Goal: Check status: Check status

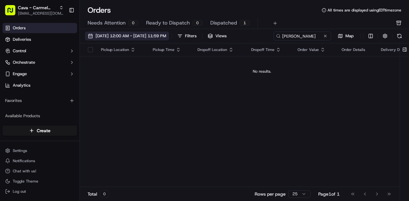
click at [121, 35] on span "[DATE] 12:00 AM - [DATE] 11:59 PM" at bounding box center [130, 36] width 71 height 6
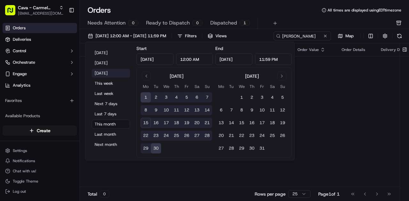
click at [107, 76] on button "[DATE]" at bounding box center [111, 73] width 38 height 9
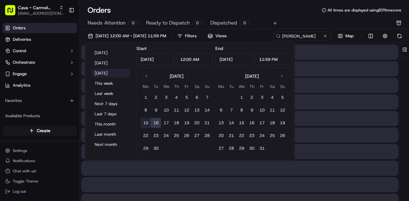
type input "[DATE]"
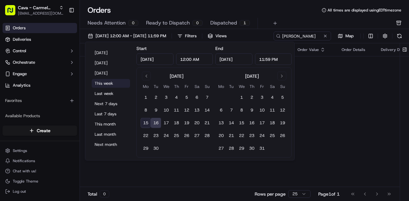
click at [111, 83] on button "This week" at bounding box center [111, 83] width 38 height 9
type input "[DATE]"
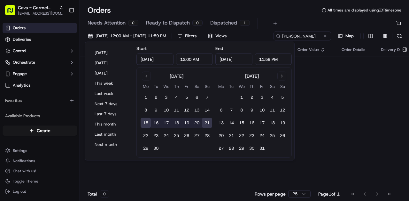
click at [338, 99] on div "Pickup Location Pickup Time Dropoff Location Dropoff Time Order Value Order Det…" at bounding box center [262, 115] width 364 height 144
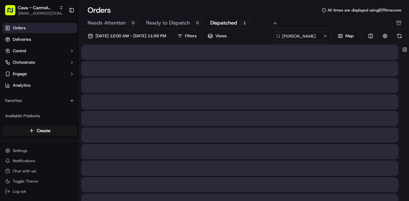
click at [231, 22] on span "Dispatched" at bounding box center [223, 23] width 27 height 8
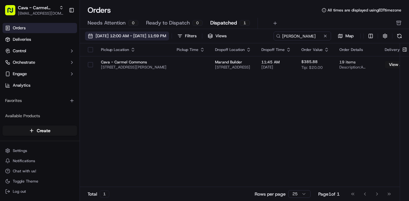
click at [149, 33] on span "[DATE] 12:00 AM - [DATE] 11:59 PM" at bounding box center [130, 36] width 71 height 6
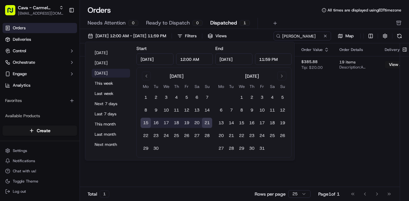
click at [103, 72] on button "[DATE]" at bounding box center [111, 73] width 38 height 9
type input "[DATE]"
click at [197, 10] on div "Orders All times are displayed using EDT timezone" at bounding box center [244, 10] width 329 height 10
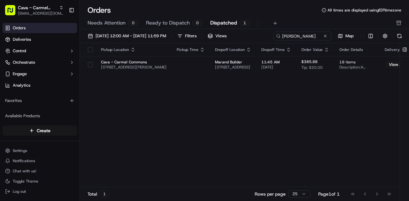
click at [221, 19] on button "Dispatched 1" at bounding box center [230, 23] width 40 height 11
click at [220, 22] on span "Dispatched" at bounding box center [223, 23] width 27 height 8
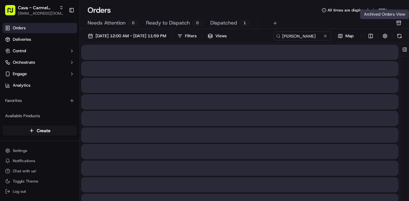
click at [398, 23] on icon "button" at bounding box center [398, 23] width 1 height 0
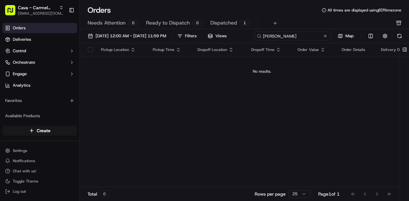
click at [299, 36] on div "[DATE] 12:00 AM - [DATE] 11:59 PM Filters Views [PERSON_NAME]" at bounding box center [244, 38] width 329 height 12
click at [254, 41] on input "[PERSON_NAME]" at bounding box center [292, 36] width 77 height 9
type input "C"
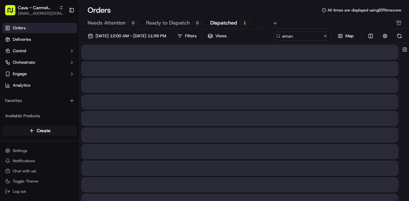
click at [223, 24] on span "Dispatched" at bounding box center [223, 23] width 27 height 8
click at [169, 23] on span "Ready to Dispatch" at bounding box center [168, 23] width 44 height 8
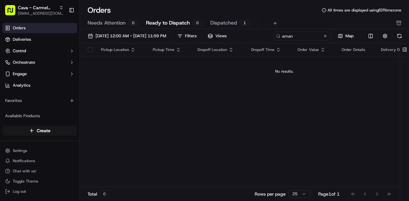
click at [218, 21] on span "Dispatched" at bounding box center [223, 23] width 27 height 8
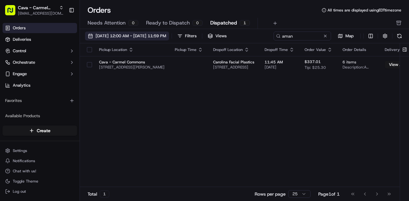
click at [156, 35] on span "[DATE] 12:00 AM - [DATE] 11:59 PM" at bounding box center [130, 36] width 71 height 6
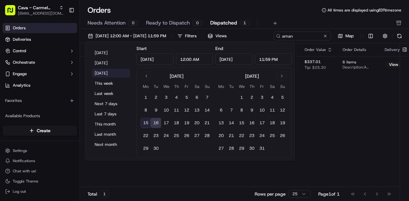
click at [108, 73] on button "[DATE]" at bounding box center [111, 73] width 38 height 9
click at [363, 86] on div "Pickup Location Pickup Time Dropoff Location Dropoff Time Order Value Order Det…" at bounding box center [262, 115] width 364 height 144
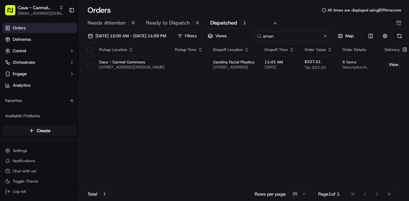
click at [300, 40] on div "[DATE] 12:00 AM - [DATE] 11:59 PM Filters Views aman Map" at bounding box center [244, 38] width 329 height 12
type input "a"
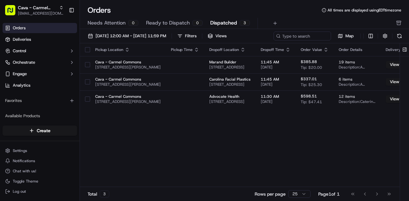
click at [304, 34] on div "[DATE] 12:00 AM - [DATE] 11:59 PM Filters Views Map" at bounding box center [244, 38] width 329 height 12
click at [225, 21] on span "Dispatched" at bounding box center [223, 23] width 27 height 8
click at [165, 161] on div "Pickup Location Pickup Time Dropoff Location Dropoff Time Order Value Order Det…" at bounding box center [262, 115] width 365 height 144
